Goal: Check status: Check status

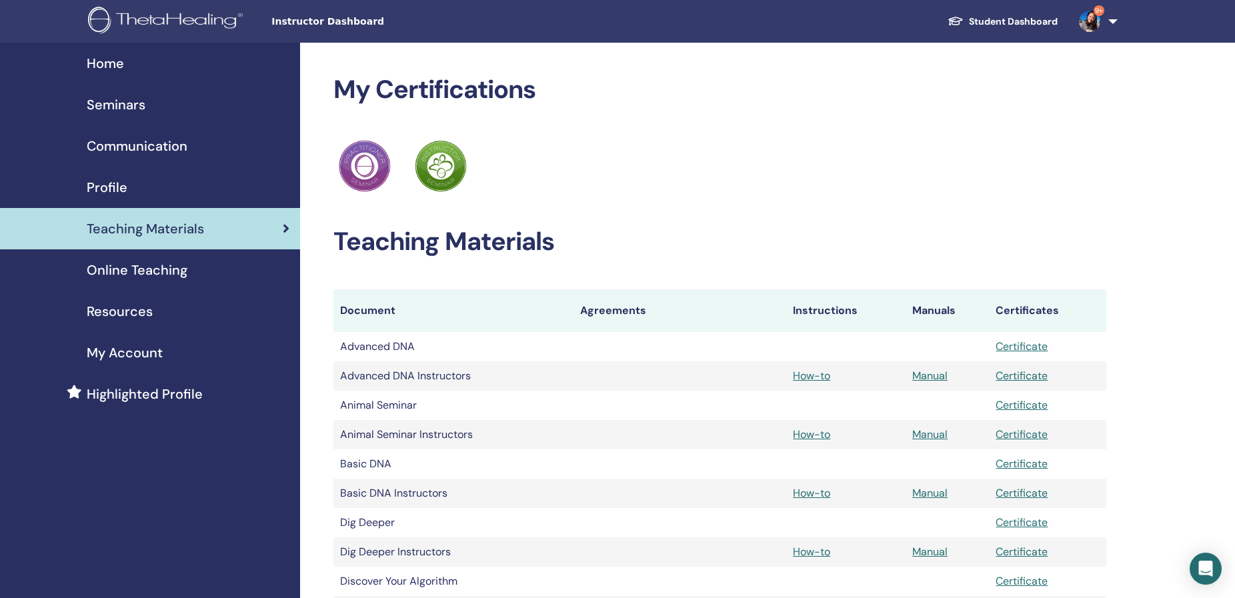
click at [108, 109] on span "Seminars" at bounding box center [116, 105] width 59 height 20
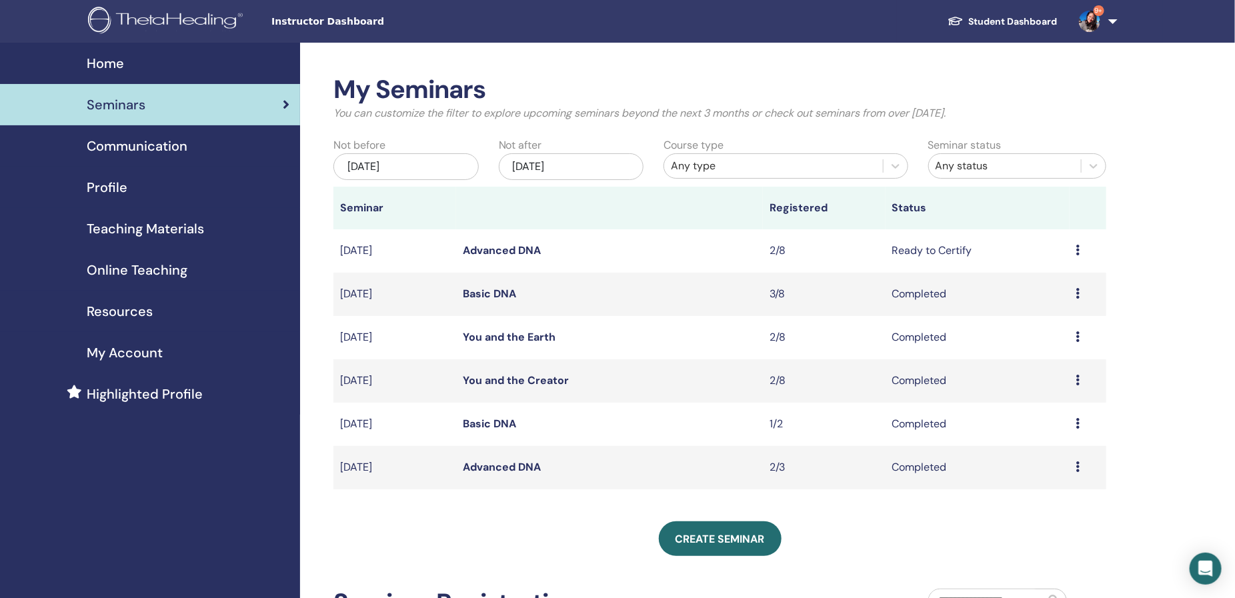
click at [494, 250] on link "Advanced DNA" at bounding box center [502, 250] width 78 height 14
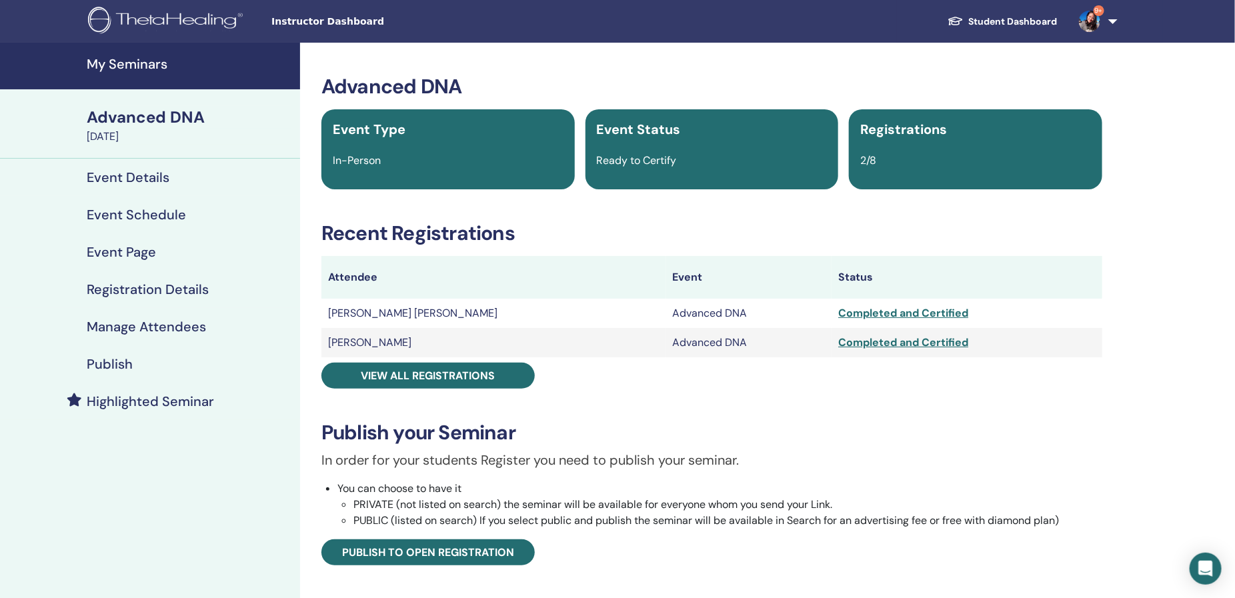
click at [838, 316] on div "Completed and Certified" at bounding box center [966, 313] width 257 height 16
click at [842, 315] on div "Completed and Certified" at bounding box center [966, 313] width 257 height 16
click at [884, 311] on div "Completed and Certified" at bounding box center [966, 313] width 257 height 16
click at [832, 311] on td "Completed and Certified" at bounding box center [967, 313] width 270 height 29
click at [838, 311] on div "Completed and Certified" at bounding box center [966, 313] width 257 height 16
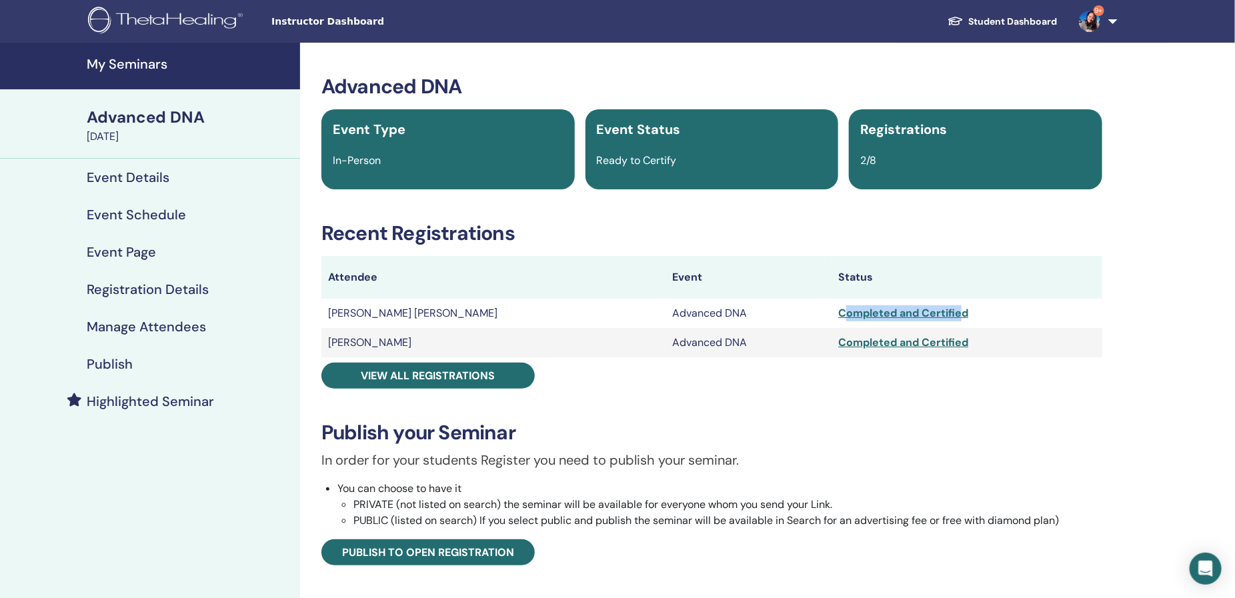
drag, startPoint x: 769, startPoint y: 311, endPoint x: 897, endPoint y: 314, distance: 128.1
click at [897, 314] on div "Completed and Certified" at bounding box center [966, 313] width 257 height 16
click at [900, 314] on div "Completed and Certified" at bounding box center [966, 313] width 257 height 16
click at [881, 314] on div "Completed and Certified" at bounding box center [966, 313] width 257 height 16
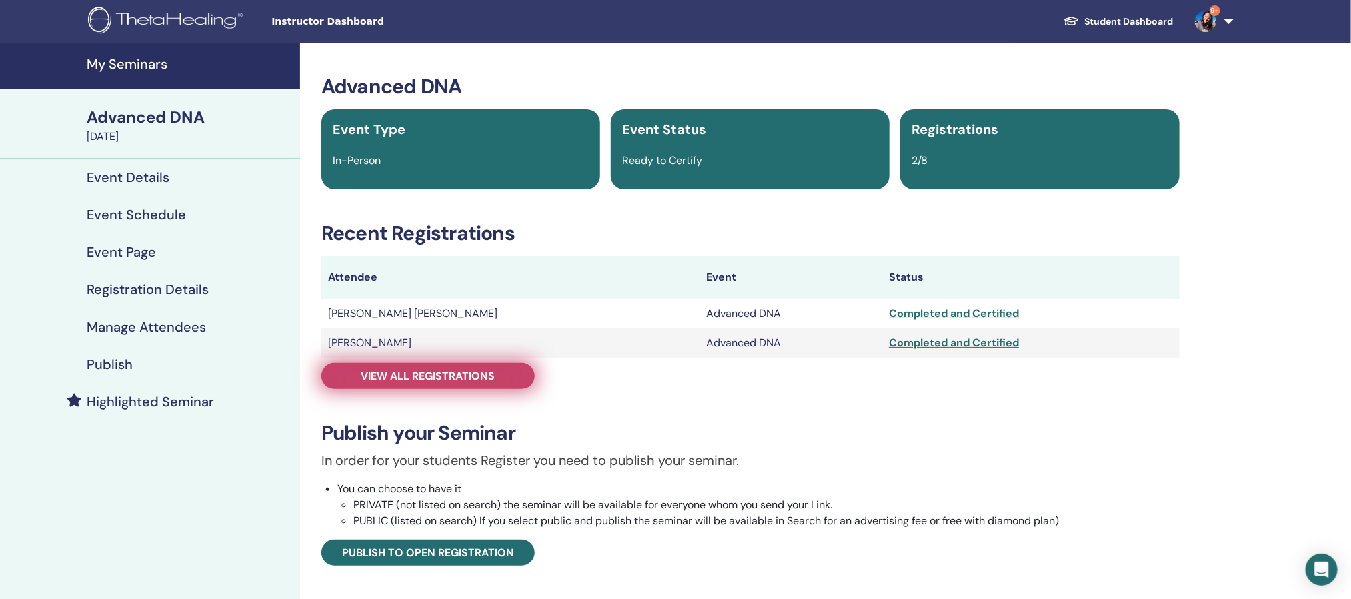
click at [454, 378] on span "View all registrations" at bounding box center [428, 376] width 134 height 14
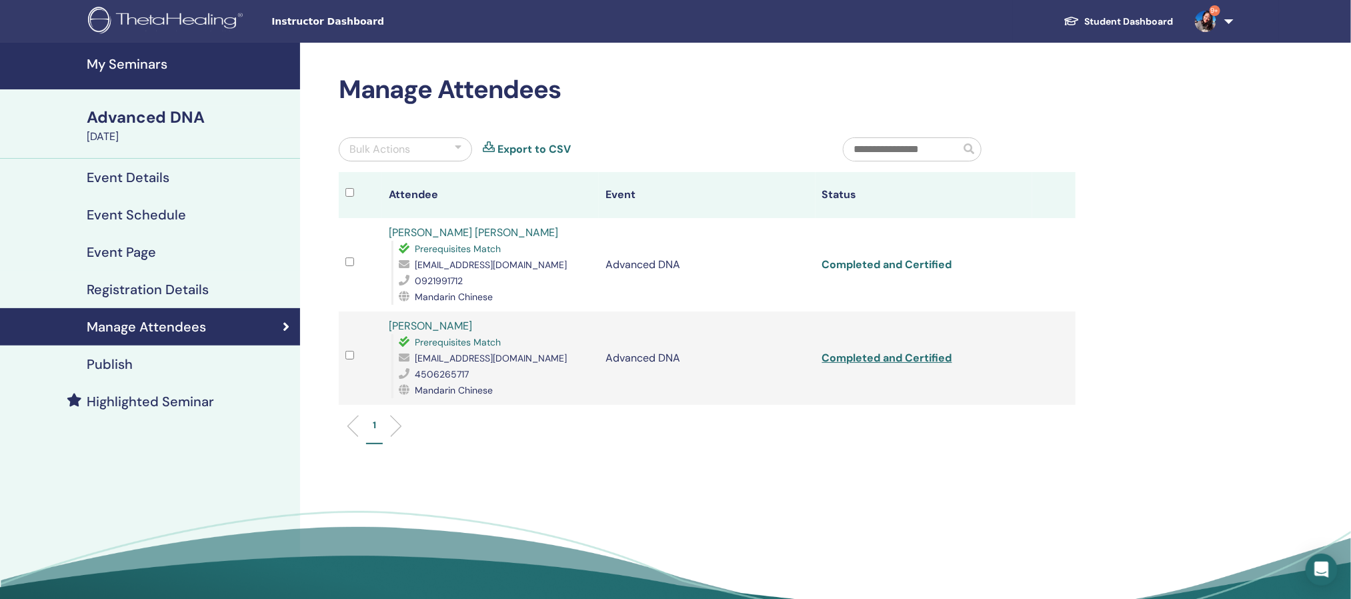
click at [914, 269] on link "Completed and Certified" at bounding box center [887, 264] width 130 height 14
